Goal: Information Seeking & Learning: Learn about a topic

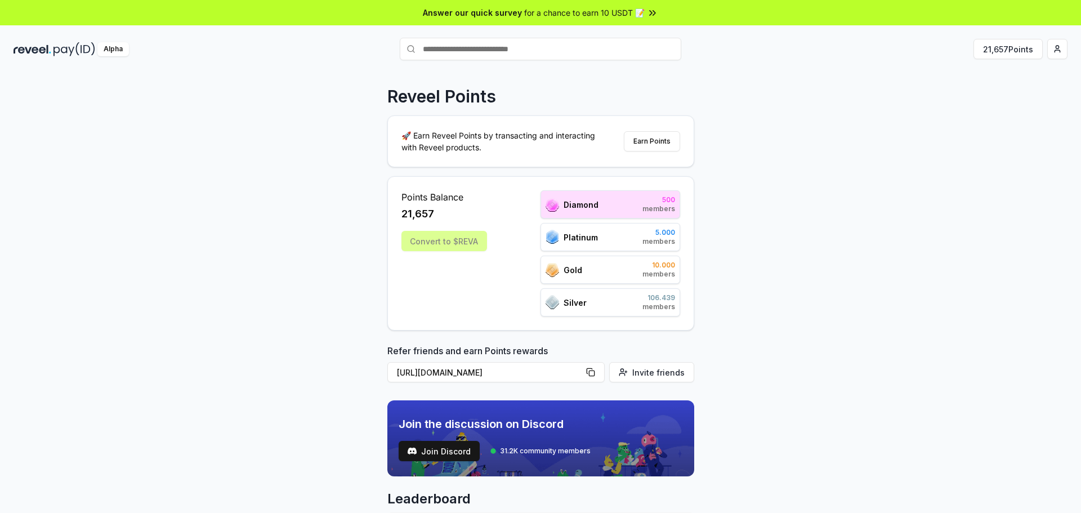
scroll to position [460, 0]
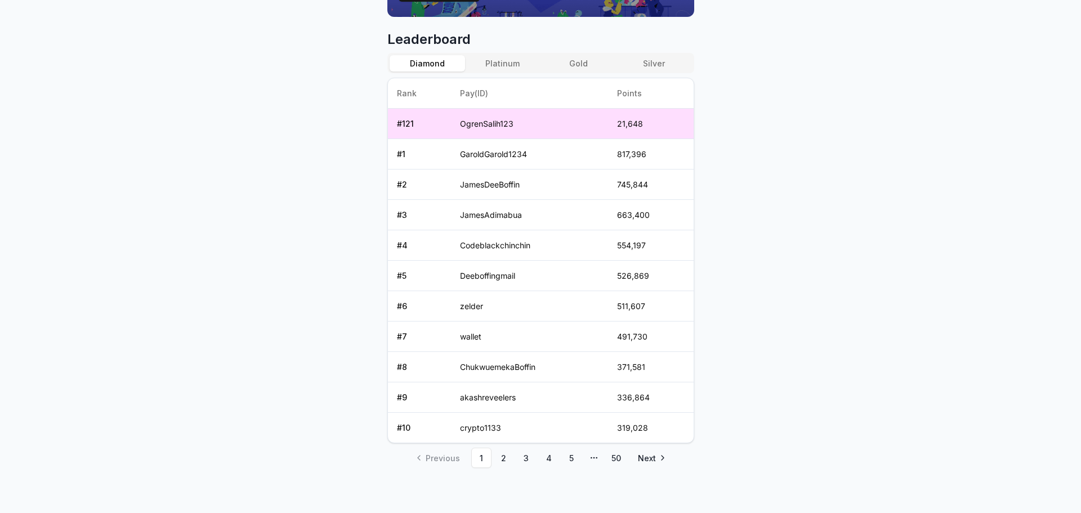
click at [492, 467] on ul "Previous 1 2 3 4 5 More pages 50 Next" at bounding box center [541, 458] width 264 height 20
click at [500, 460] on link "2" at bounding box center [504, 458] width 20 height 20
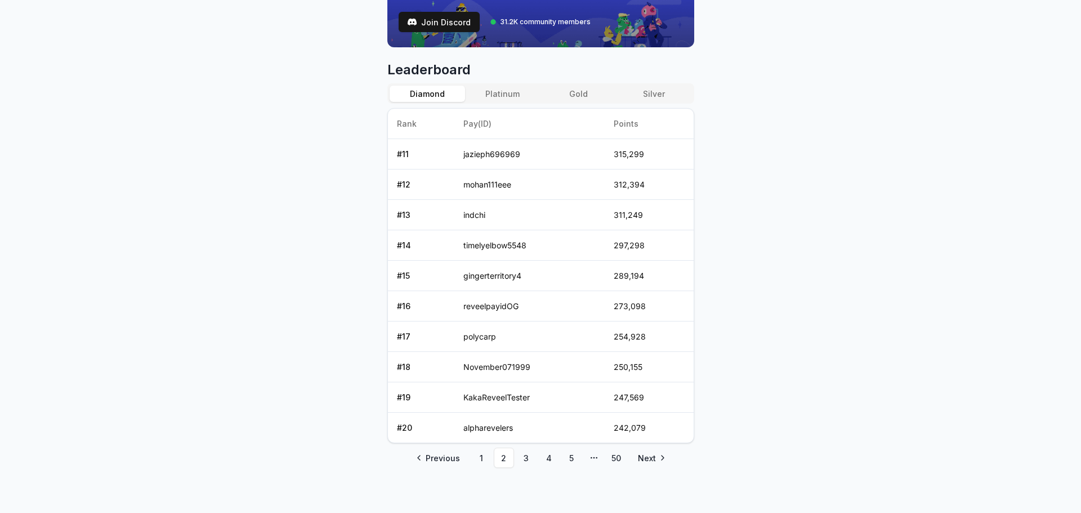
scroll to position [54, 0]
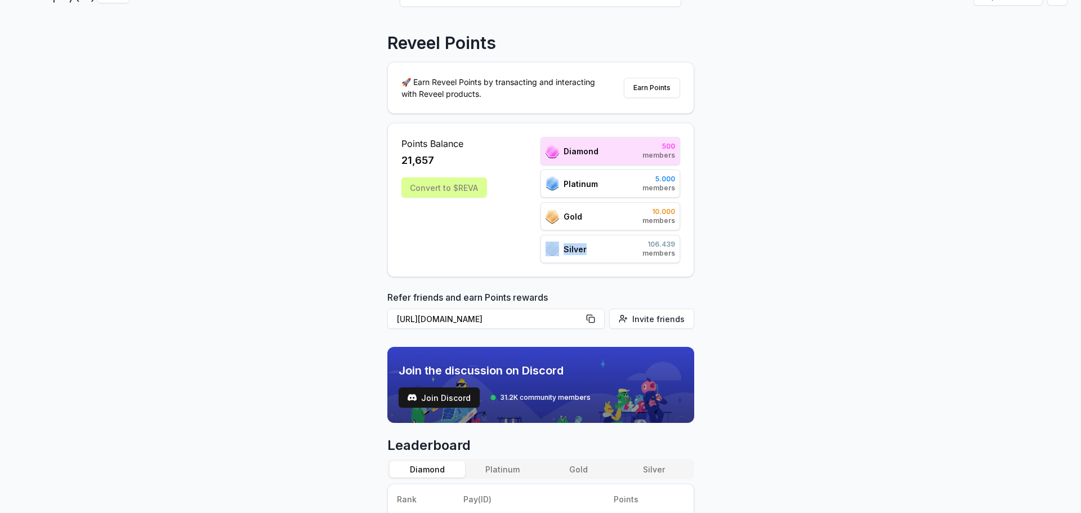
drag, startPoint x: 598, startPoint y: 252, endPoint x: 525, endPoint y: 233, distance: 75.1
click at [525, 233] on div "Points Balance 21,657 Convert to $[PERSON_NAME] 500 members Platinum 5.000 memb…" at bounding box center [541, 200] width 279 height 126
click at [525, 231] on div "Points Balance 21,657 Convert to $[PERSON_NAME] 500 members Platinum 5.000 memb…" at bounding box center [541, 200] width 279 height 126
drag, startPoint x: 600, startPoint y: 221, endPoint x: 490, endPoint y: 197, distance: 112.5
click at [490, 197] on div "Points Balance 21,657 Convert to $[PERSON_NAME] 500 members Platinum 5.000 memb…" at bounding box center [541, 200] width 279 height 126
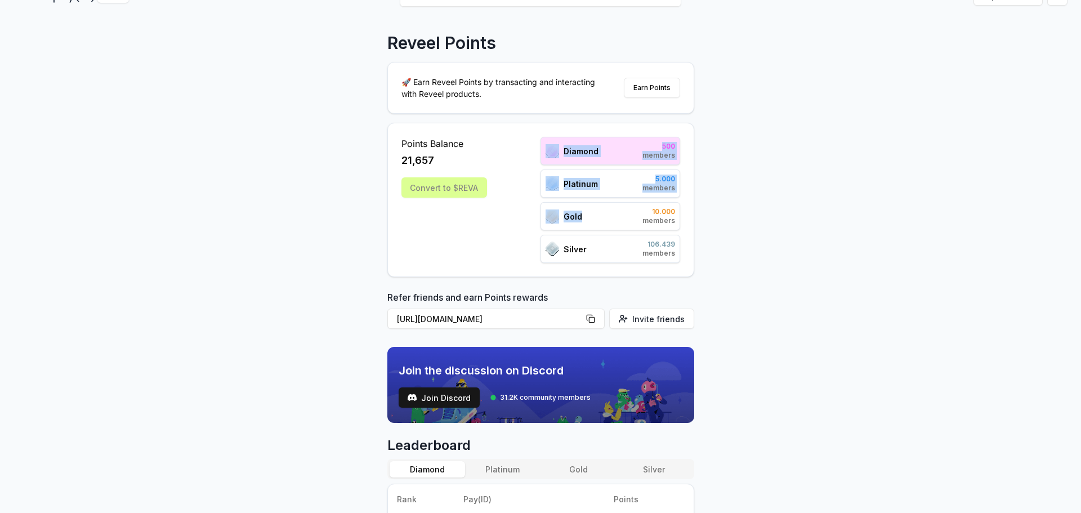
click at [593, 209] on div "Gold 10.000 members" at bounding box center [611, 216] width 140 height 28
drag, startPoint x: 613, startPoint y: 191, endPoint x: 530, endPoint y: 182, distance: 83.3
click at [531, 182] on div "Points Balance 21,657 Convert to $[PERSON_NAME] 500 members Platinum 5.000 memb…" at bounding box center [541, 200] width 279 height 126
click at [654, 182] on span "5.000" at bounding box center [659, 179] width 33 height 9
drag, startPoint x: 652, startPoint y: 180, endPoint x: 705, endPoint y: 180, distance: 52.9
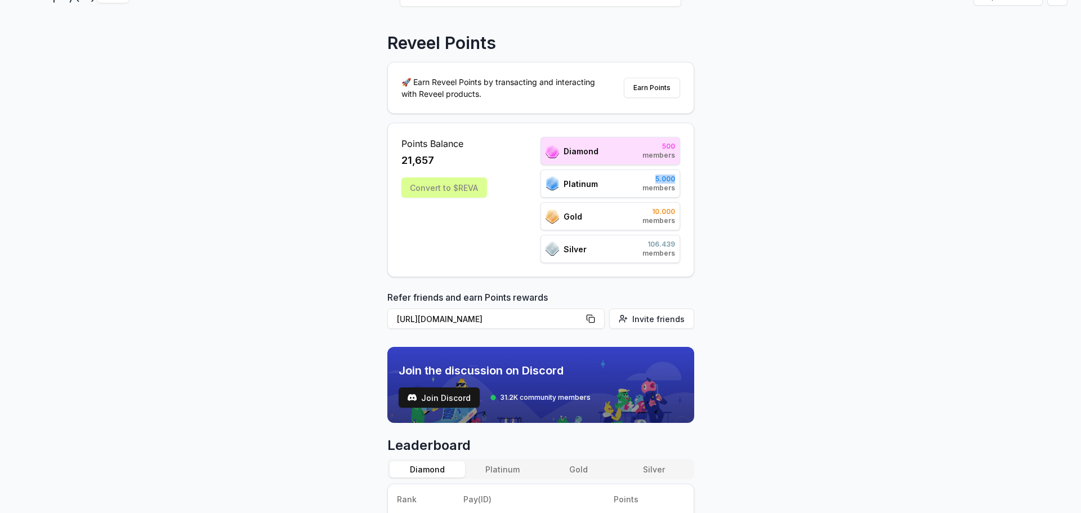
click at [705, 180] on div "Reveel Points 🚀 Earn Reveel Points by transacting and interacting with Reveel p…" at bounding box center [540, 251] width 1081 height 482
click at [706, 181] on div "Reveel Points 🚀 Earn Reveel Points by transacting and interacting with Reveel p…" at bounding box center [540, 251] width 1081 height 482
drag, startPoint x: 540, startPoint y: 148, endPoint x: 501, endPoint y: 143, distance: 39.2
click at [534, 148] on div "Points Balance 21,657 Convert to $[PERSON_NAME] 500 members Platinum 5.000 memb…" at bounding box center [541, 200] width 279 height 126
click at [560, 137] on div "Diamond 500 members" at bounding box center [611, 151] width 140 height 28
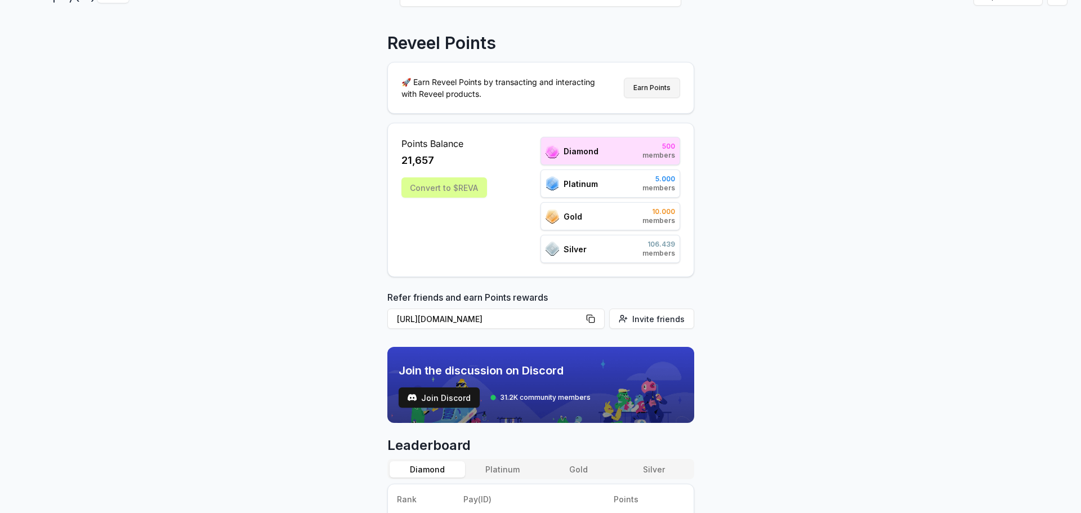
click at [654, 85] on button "Earn Points" at bounding box center [652, 88] width 56 height 20
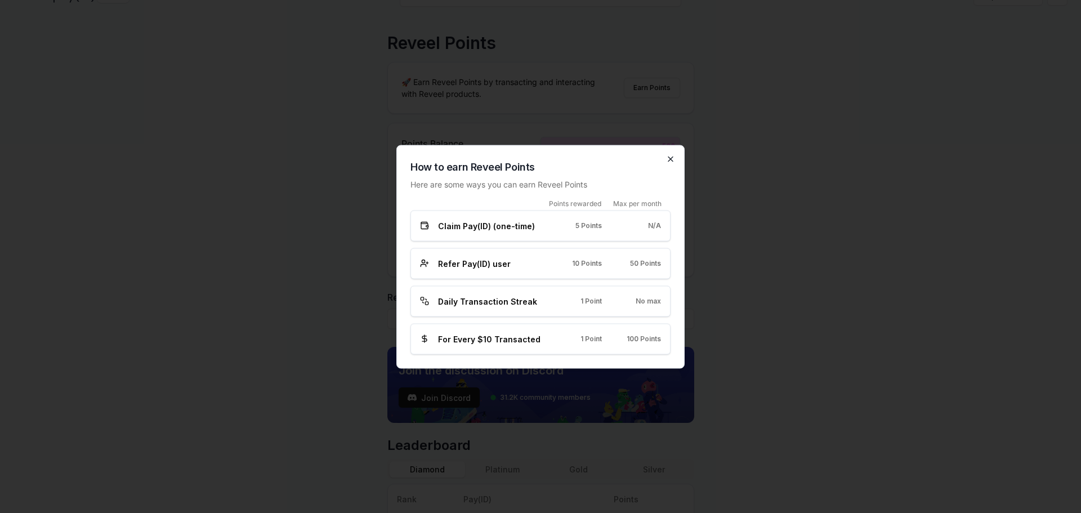
click at [675, 160] on icon "button" at bounding box center [670, 158] width 9 height 9
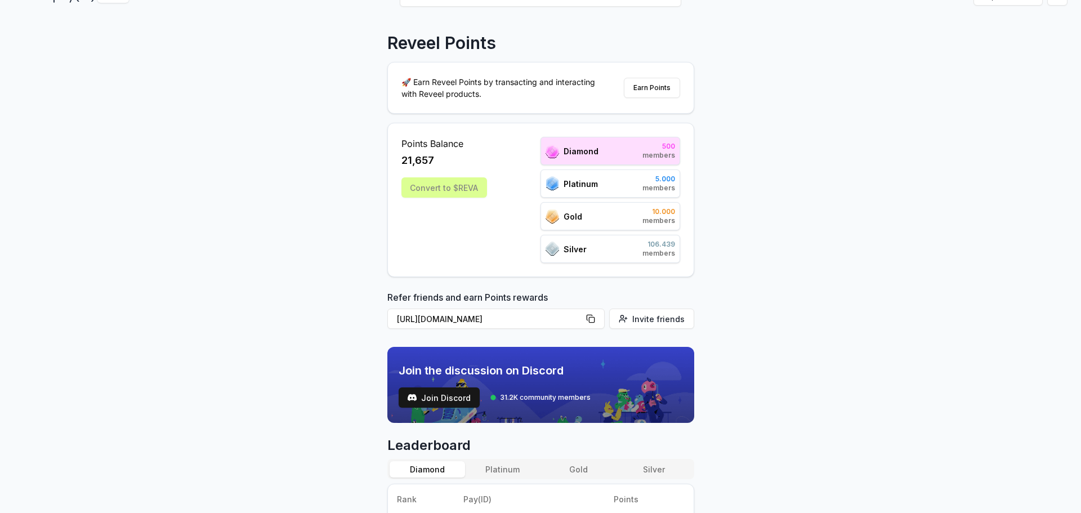
click at [427, 200] on div "Points Balance 21,657 Convert to $[PERSON_NAME]" at bounding box center [445, 200] width 86 height 126
